Goal: Information Seeking & Learning: Learn about a topic

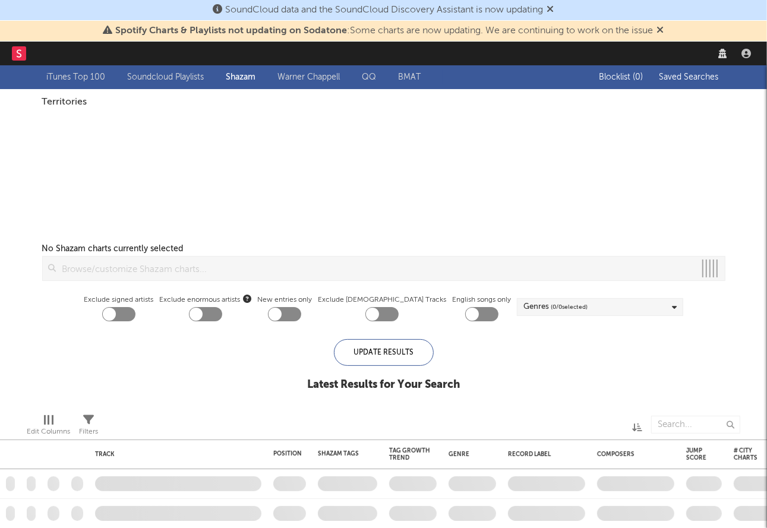
checkbox input "true"
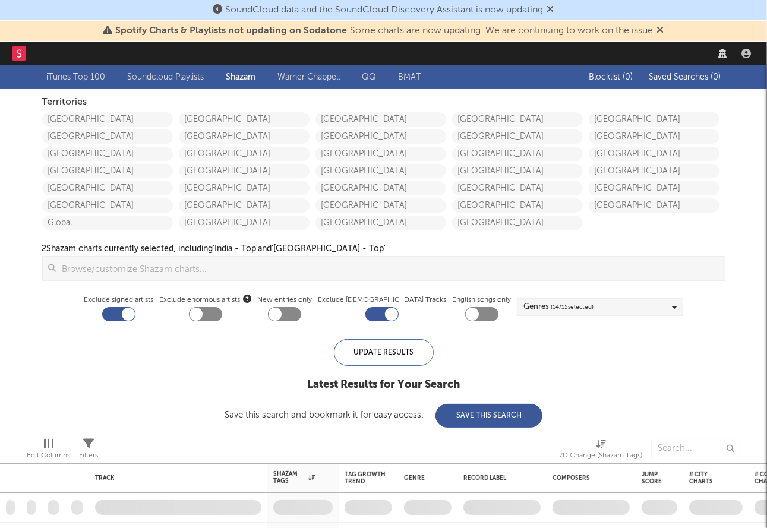
click at [662, 27] on icon at bounding box center [660, 30] width 7 height 10
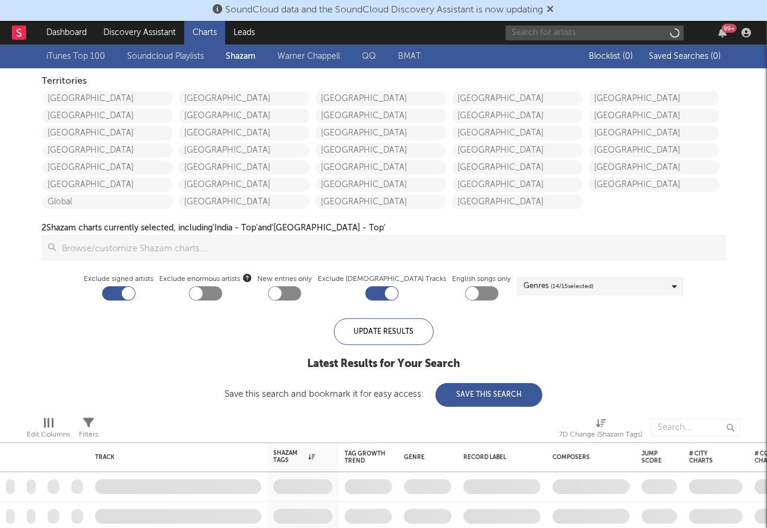
click at [577, 29] on input "text" at bounding box center [595, 33] width 178 height 15
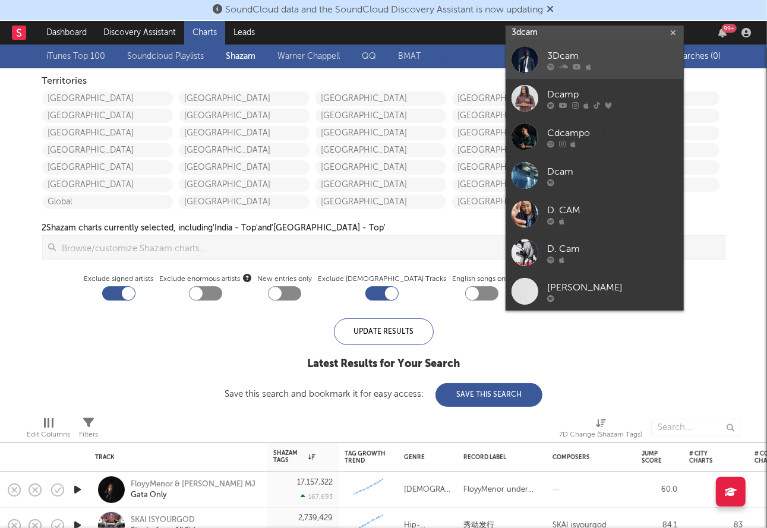
type input "3dcam"
click at [580, 49] on div "3Dcam" at bounding box center [612, 56] width 131 height 14
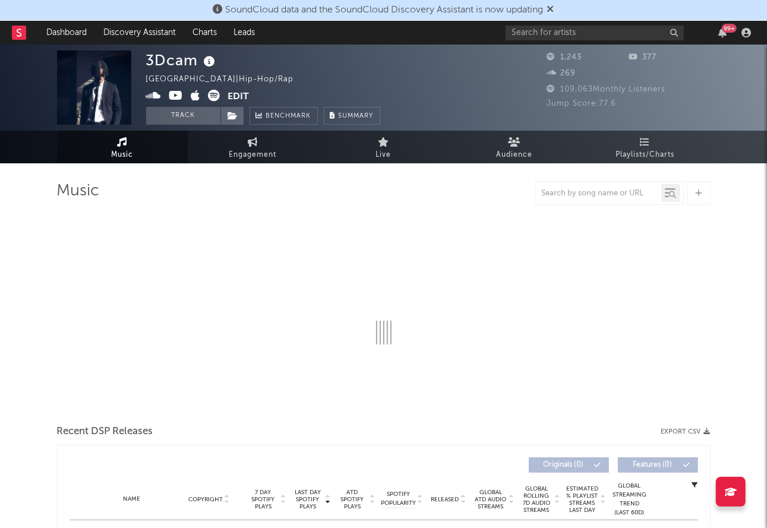
select select "6m"
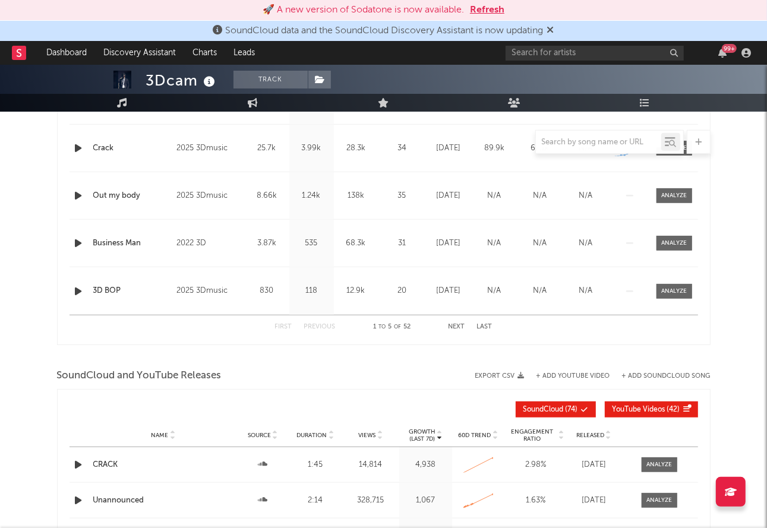
scroll to position [574, 0]
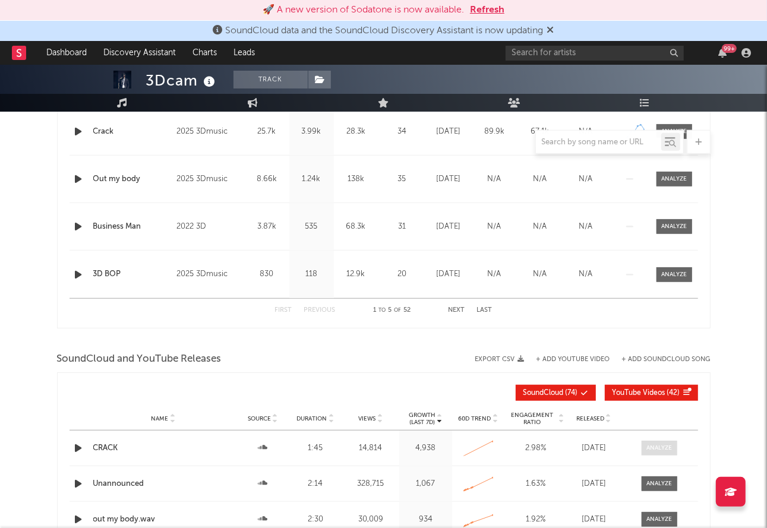
click at [655, 449] on div at bounding box center [660, 448] width 26 height 9
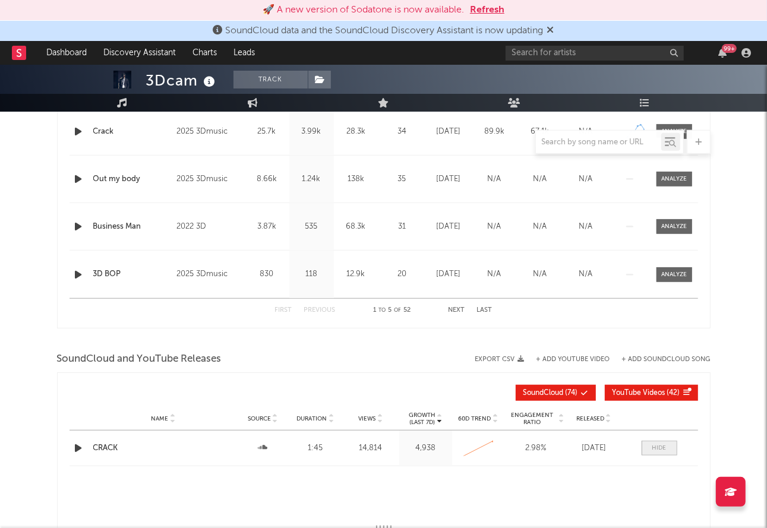
select select "All"
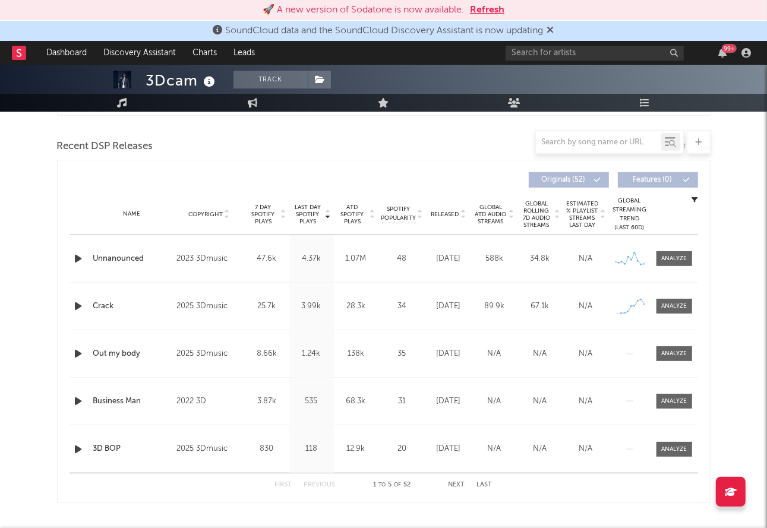
scroll to position [113, 0]
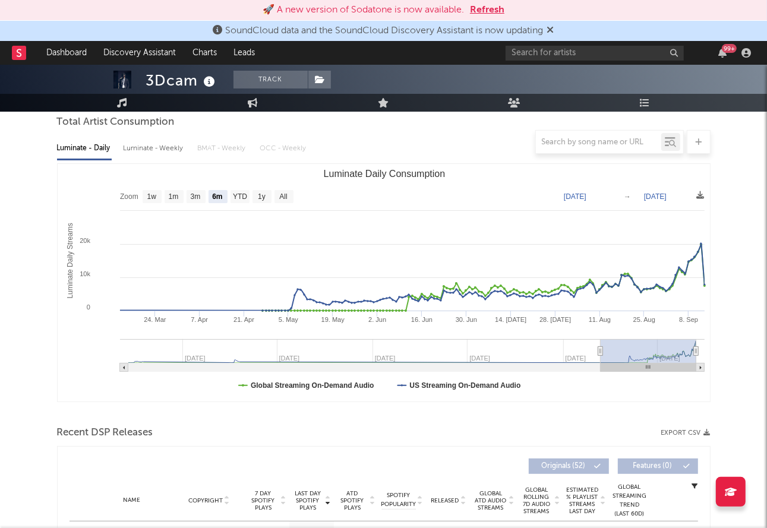
click at [484, 14] on button "Refresh" at bounding box center [487, 10] width 34 height 14
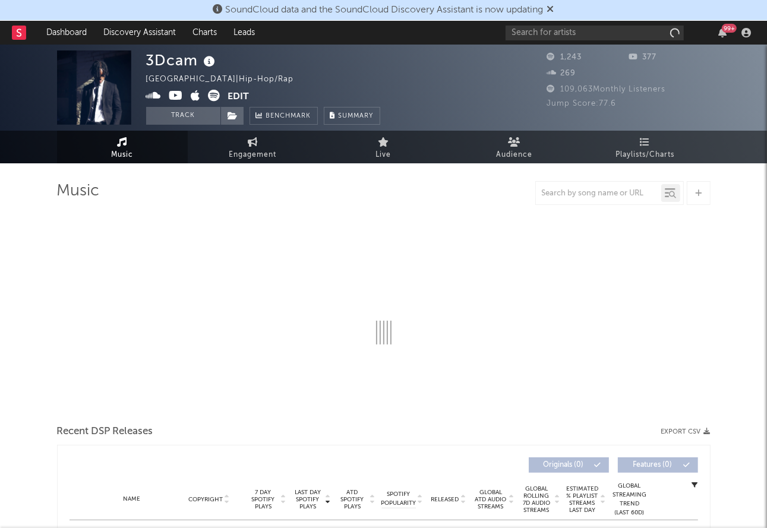
select select "6m"
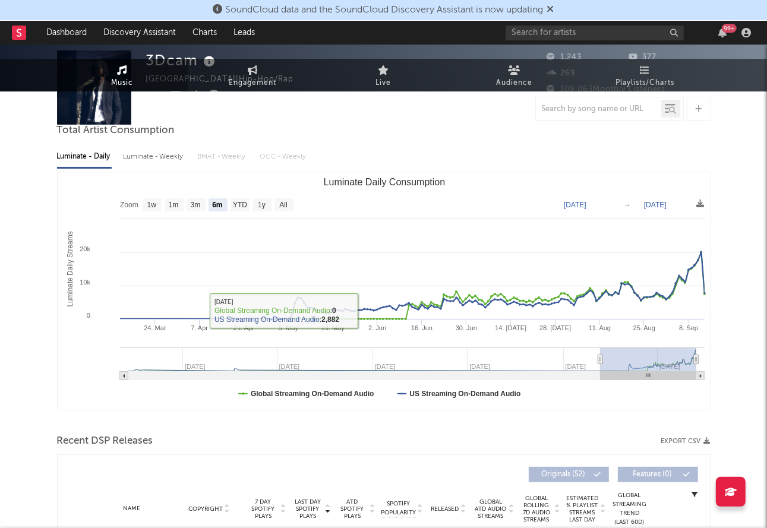
scroll to position [396, 0]
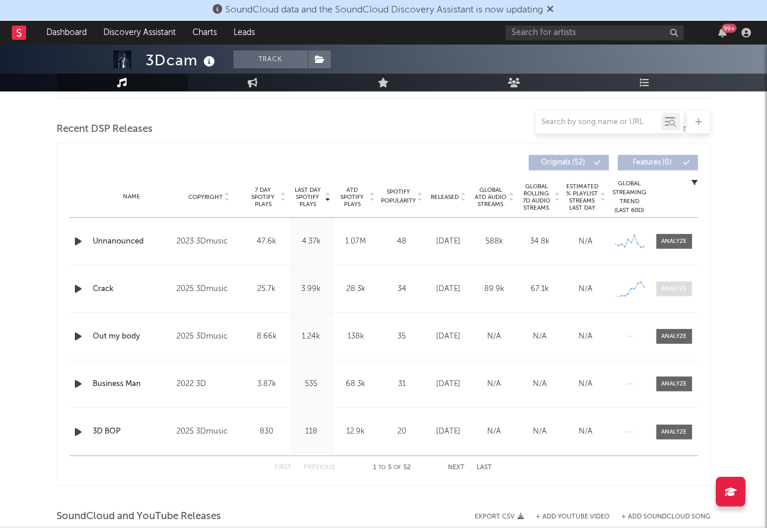
click at [662, 285] on div at bounding box center [675, 289] width 26 height 9
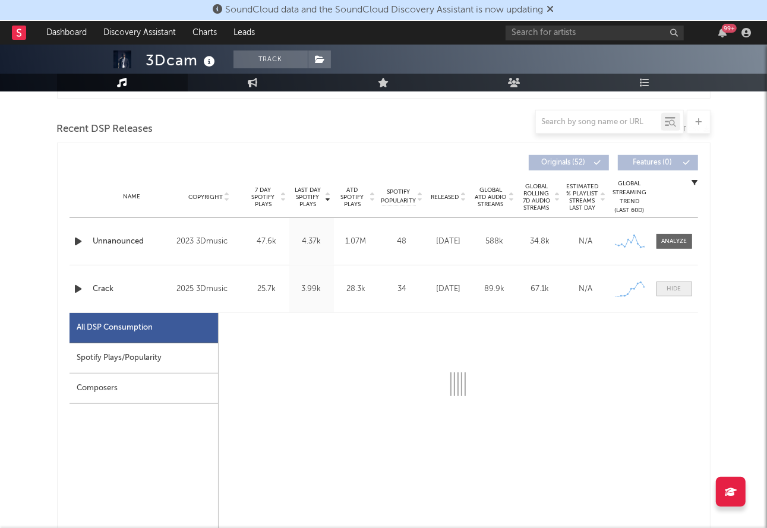
select select "1w"
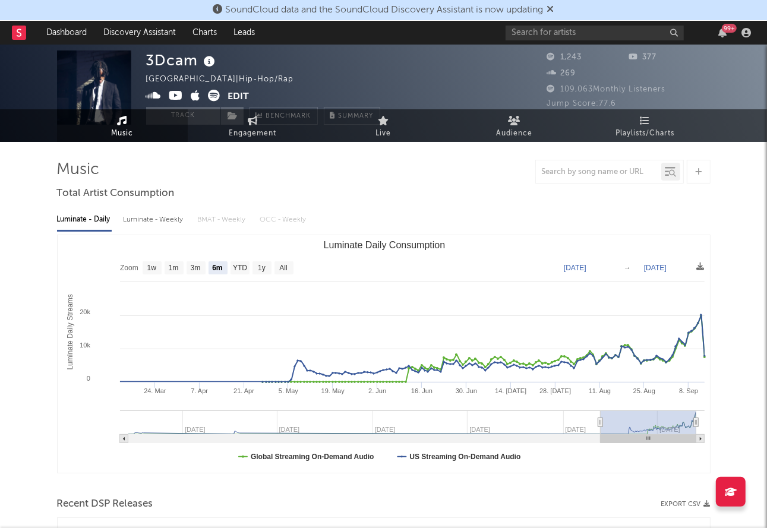
scroll to position [0, 0]
